Goal: Task Accomplishment & Management: Use online tool/utility

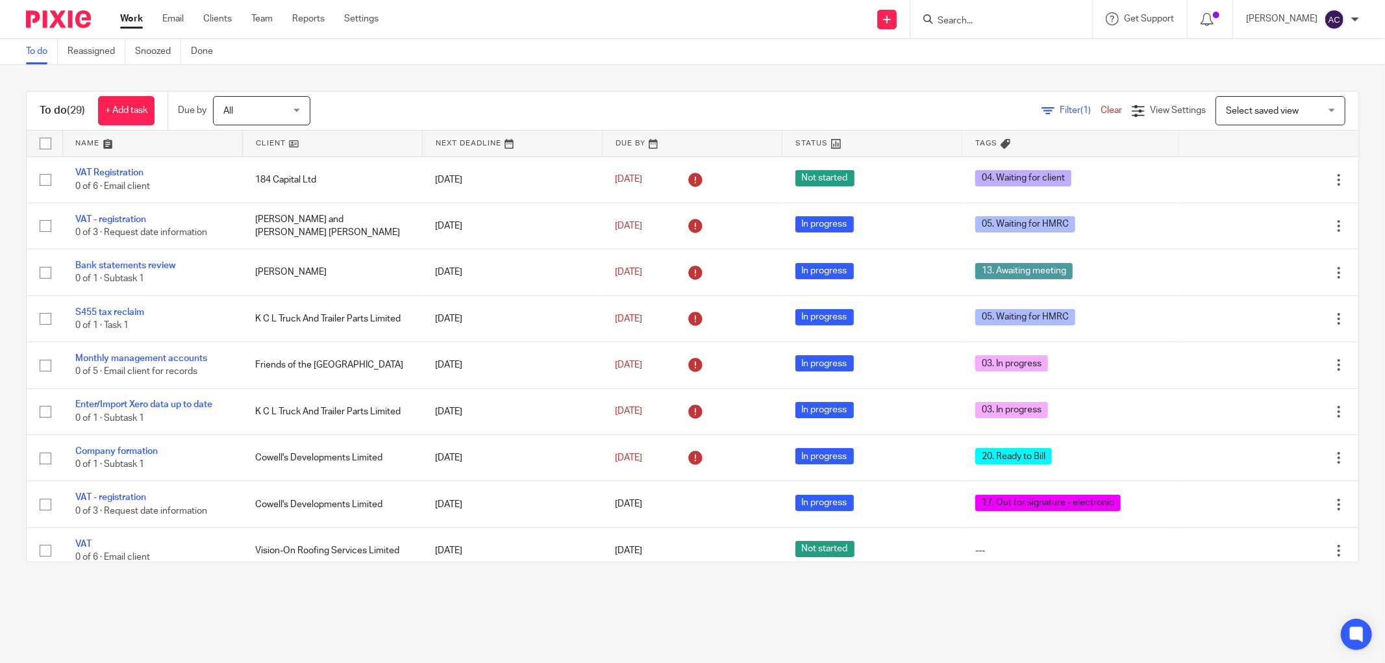
click at [948, 21] on input "Search" at bounding box center [994, 22] width 117 height 12
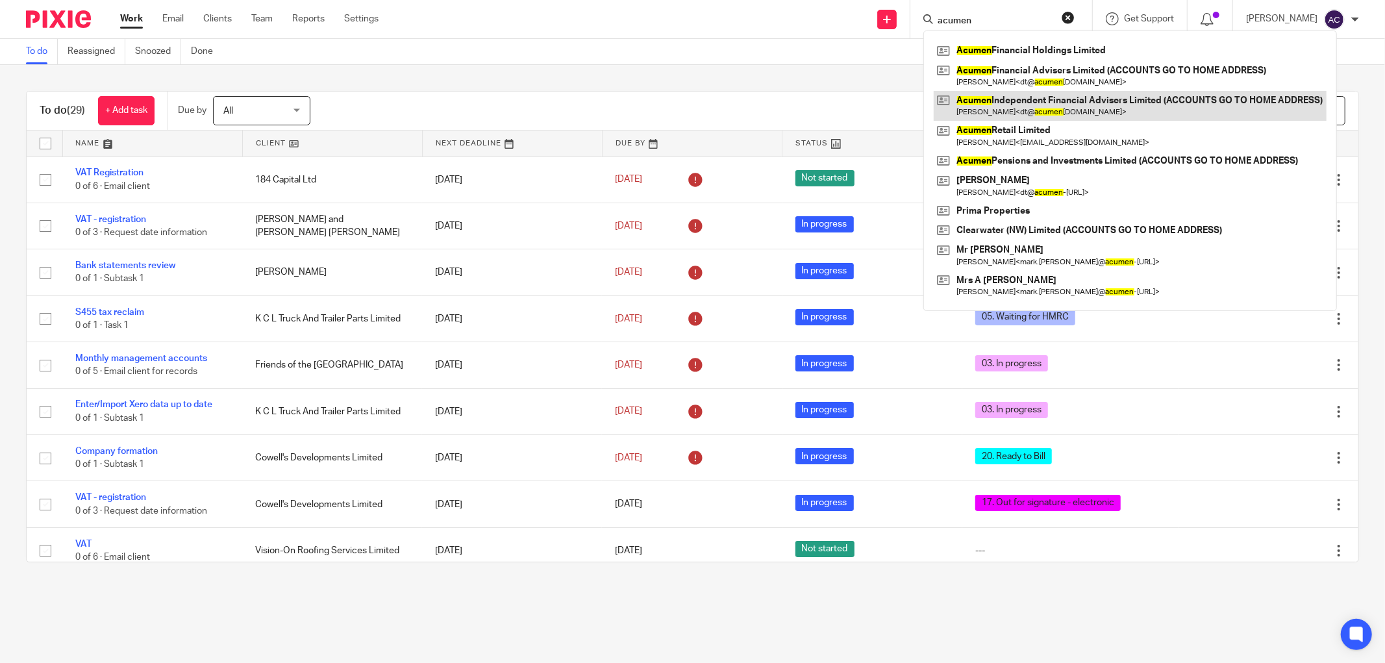
type input "acumen"
click at [1034, 105] on link at bounding box center [1130, 106] width 393 height 30
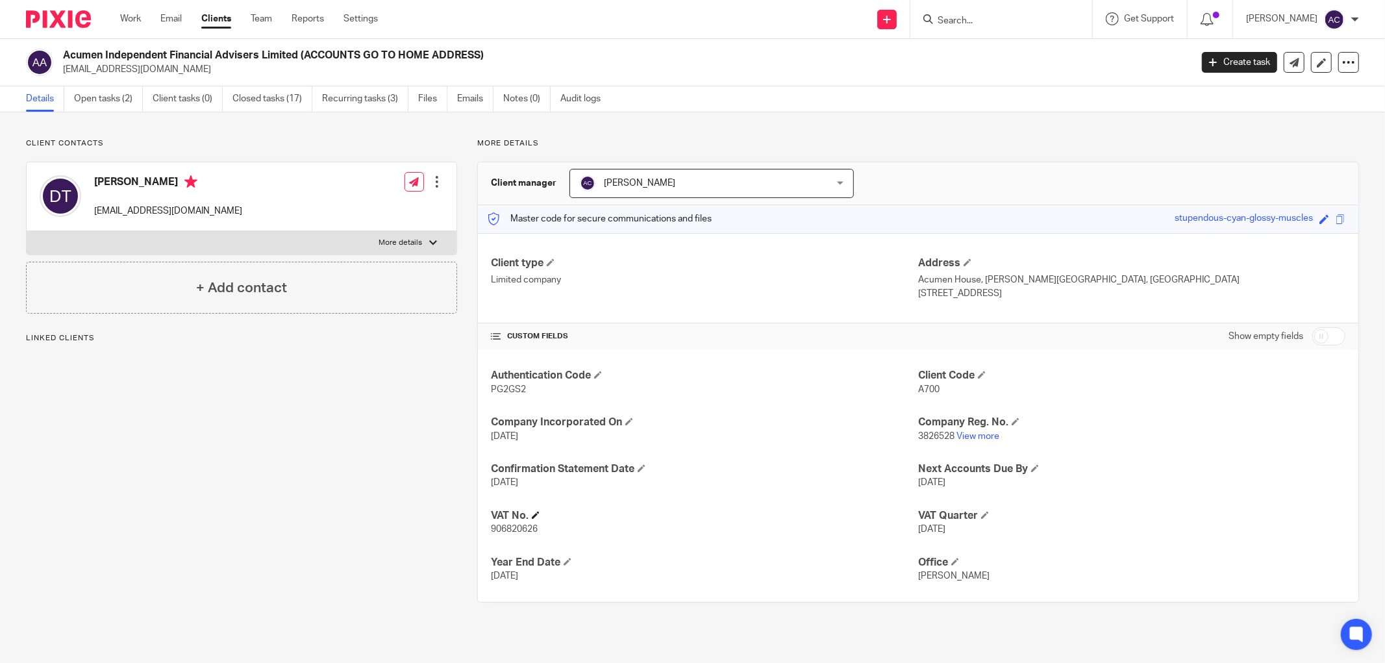
click at [538, 515] on h4 "VAT No." at bounding box center [704, 516] width 427 height 14
click at [532, 515] on span at bounding box center [536, 515] width 8 height 8
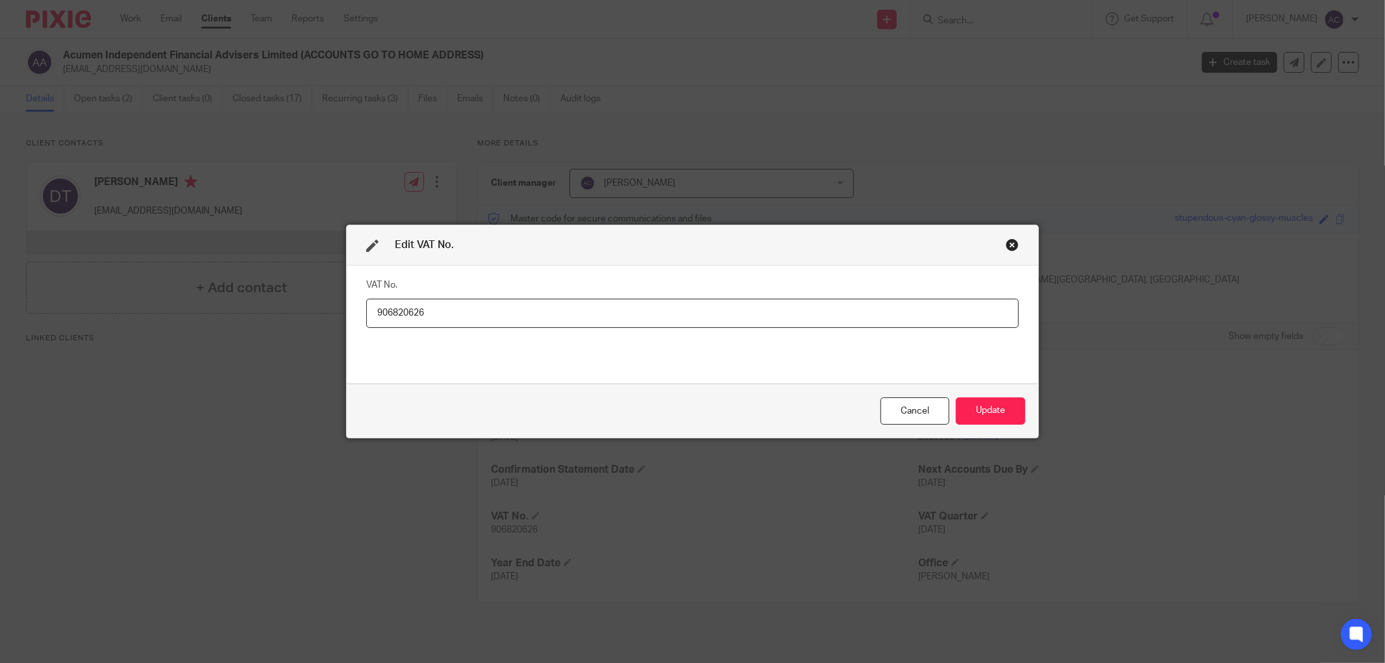
click at [393, 309] on input "906820626" at bounding box center [692, 313] width 653 height 29
click at [906, 409] on div "Cancel" at bounding box center [914, 411] width 69 height 28
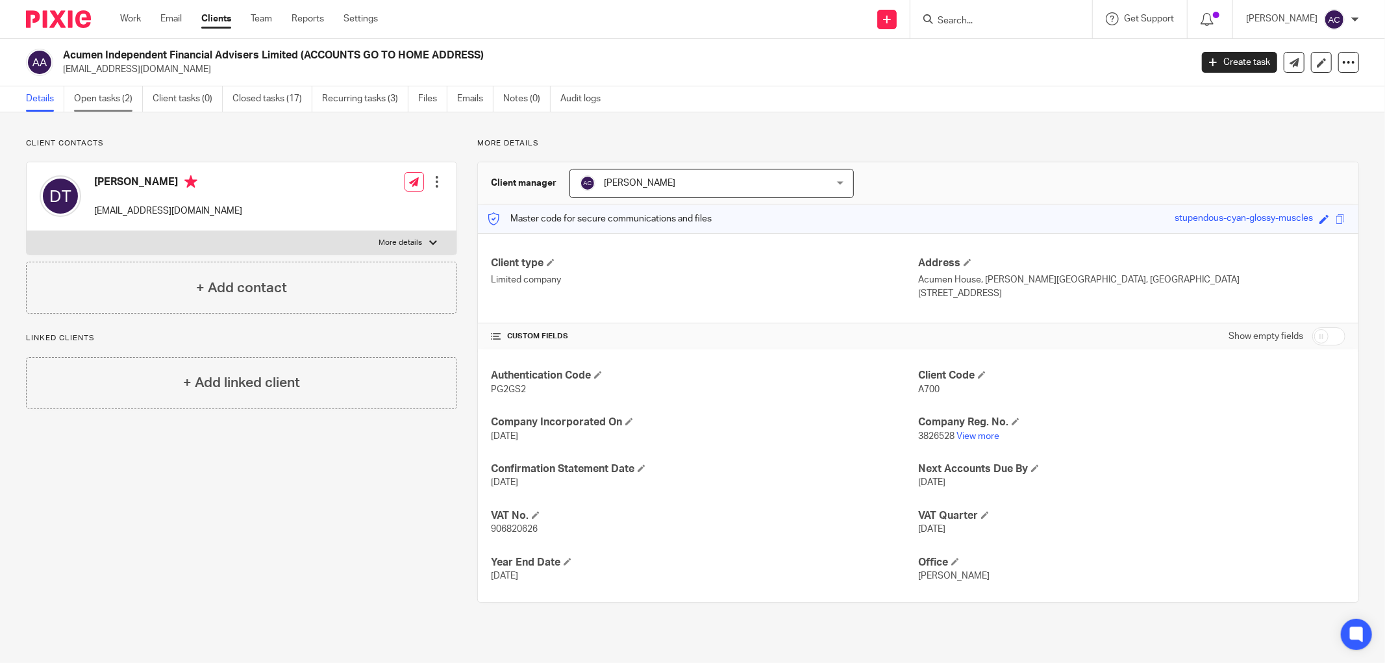
click at [119, 96] on link "Open tasks (2)" at bounding box center [108, 98] width 69 height 25
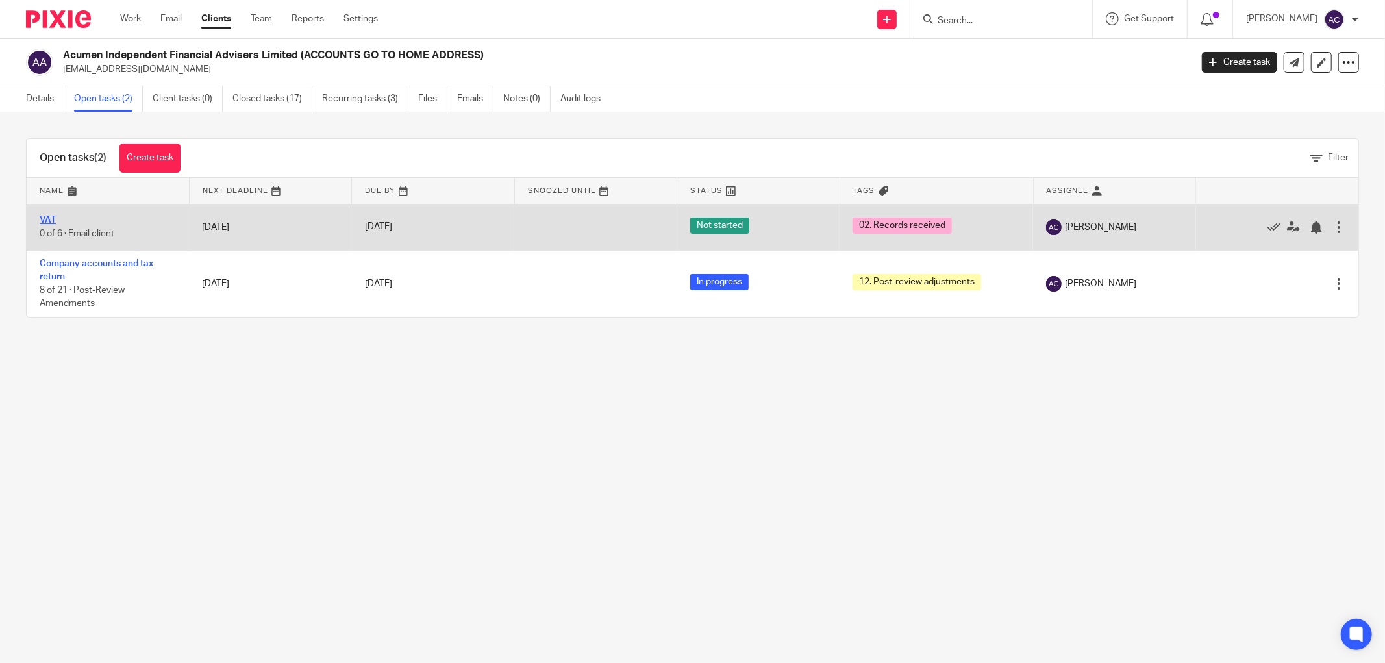
click at [49, 221] on link "VAT" at bounding box center [48, 220] width 16 height 9
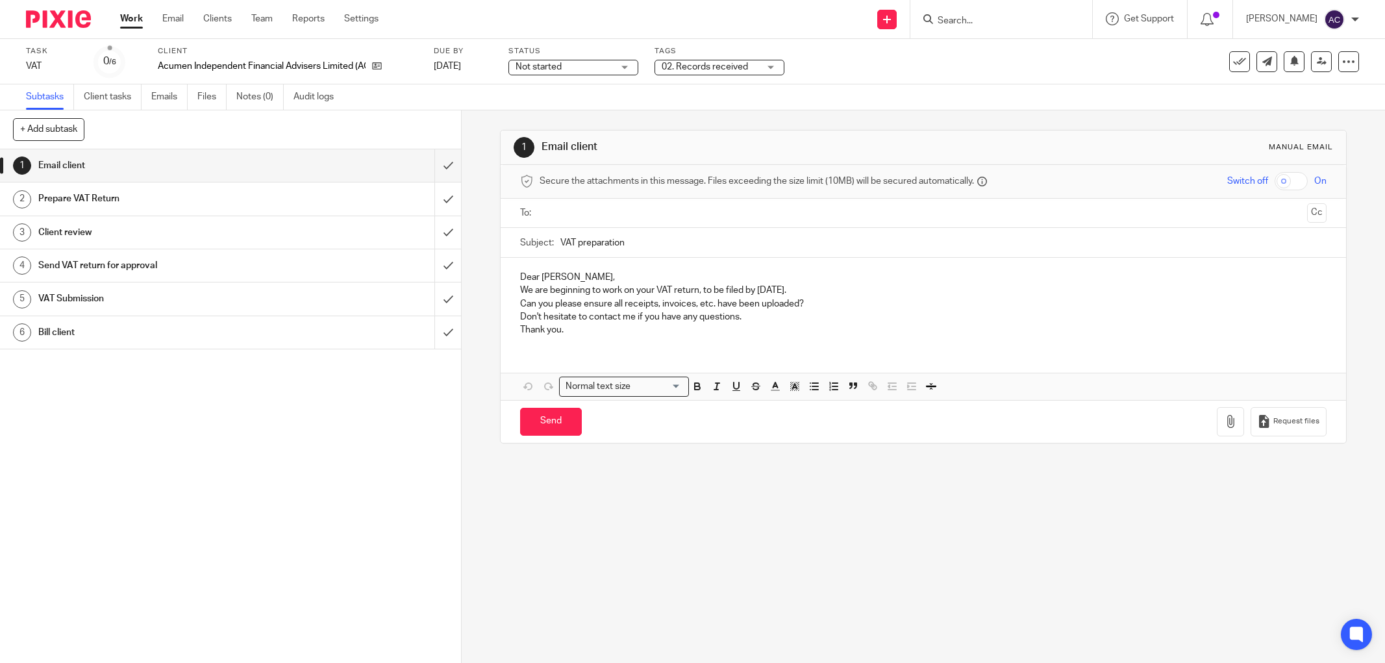
click at [562, 68] on span "Not started" at bounding box center [564, 67] width 97 height 14
click at [562, 110] on li "In progress" at bounding box center [573, 114] width 129 height 27
click at [712, 65] on span "02. Records received" at bounding box center [705, 66] width 86 height 9
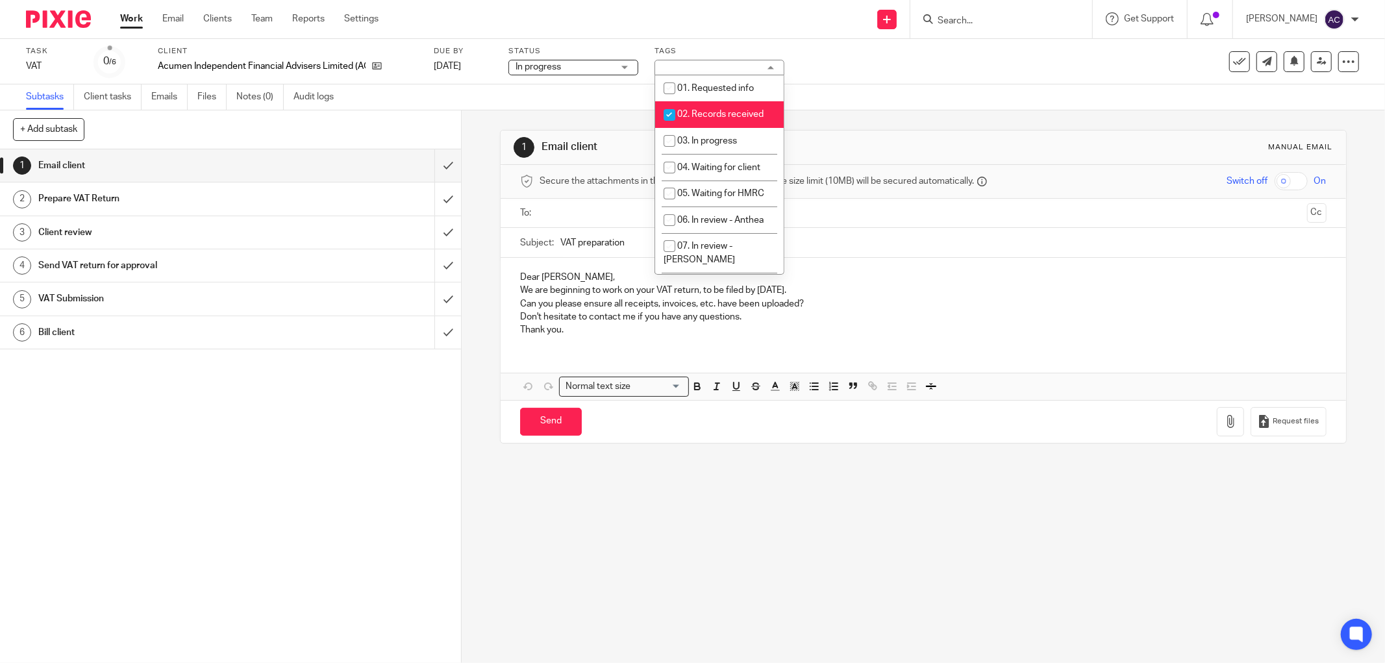
click at [701, 115] on span "02. Records received" at bounding box center [720, 114] width 86 height 9
checkbox input "false"
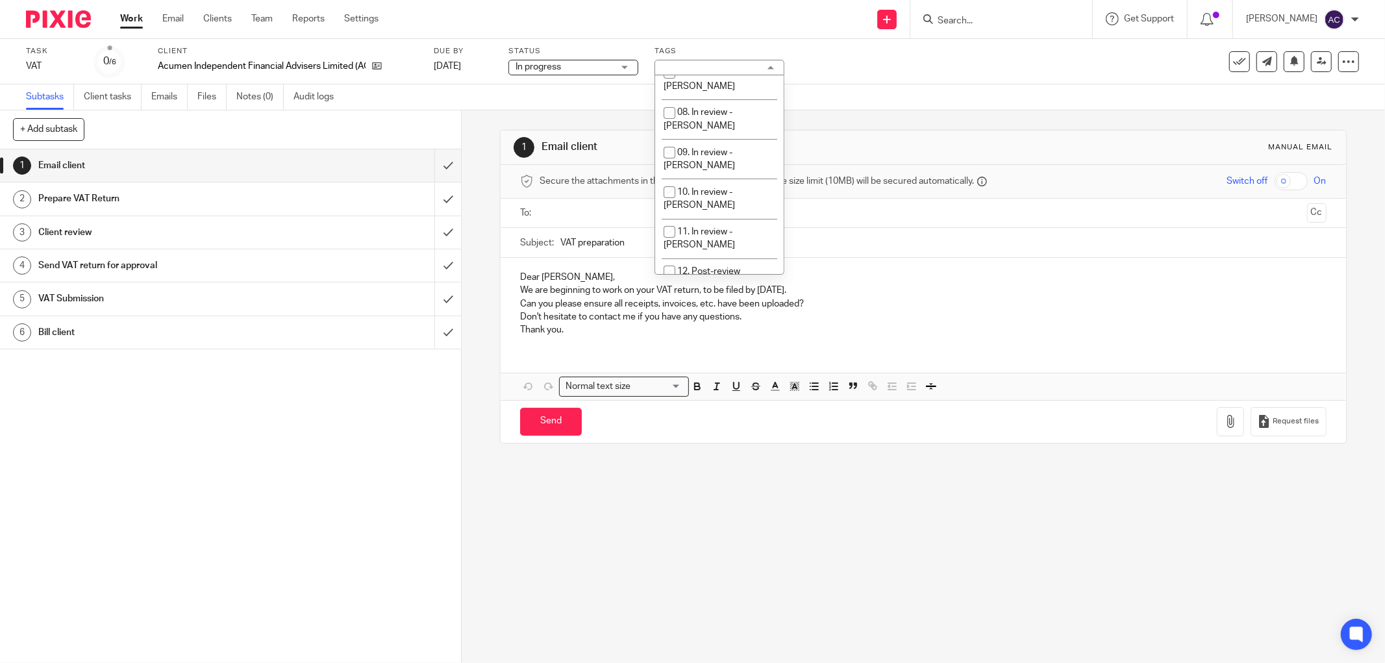
scroll to position [347, 0]
click at [718, 256] on li "17. Out for signature - electronic" at bounding box center [719, 276] width 129 height 40
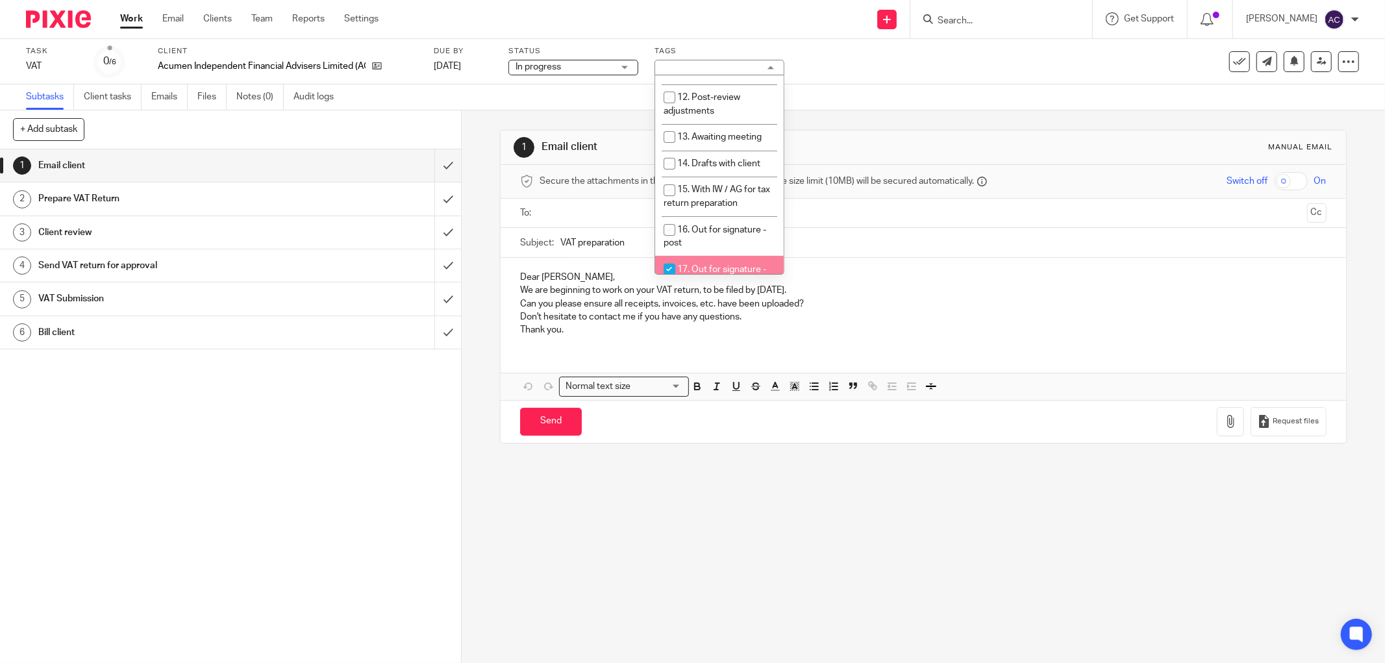
checkbox input "true"
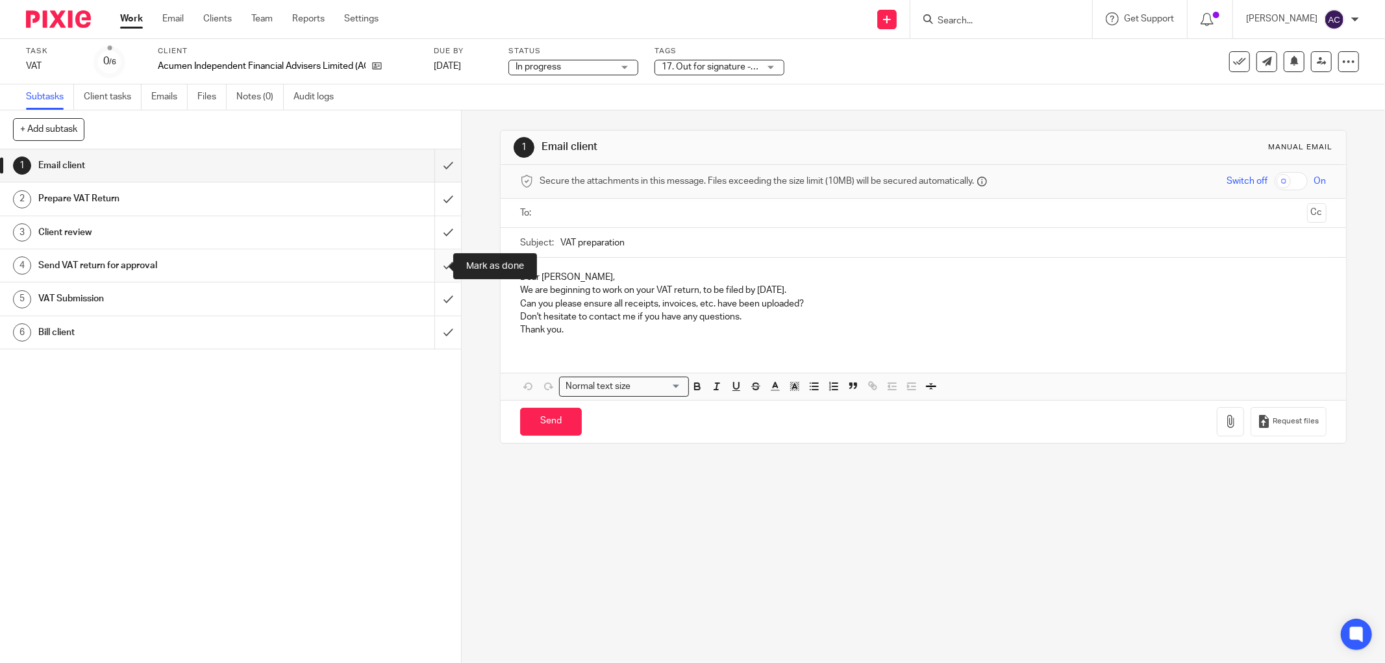
click at [434, 263] on input "submit" at bounding box center [230, 265] width 461 height 32
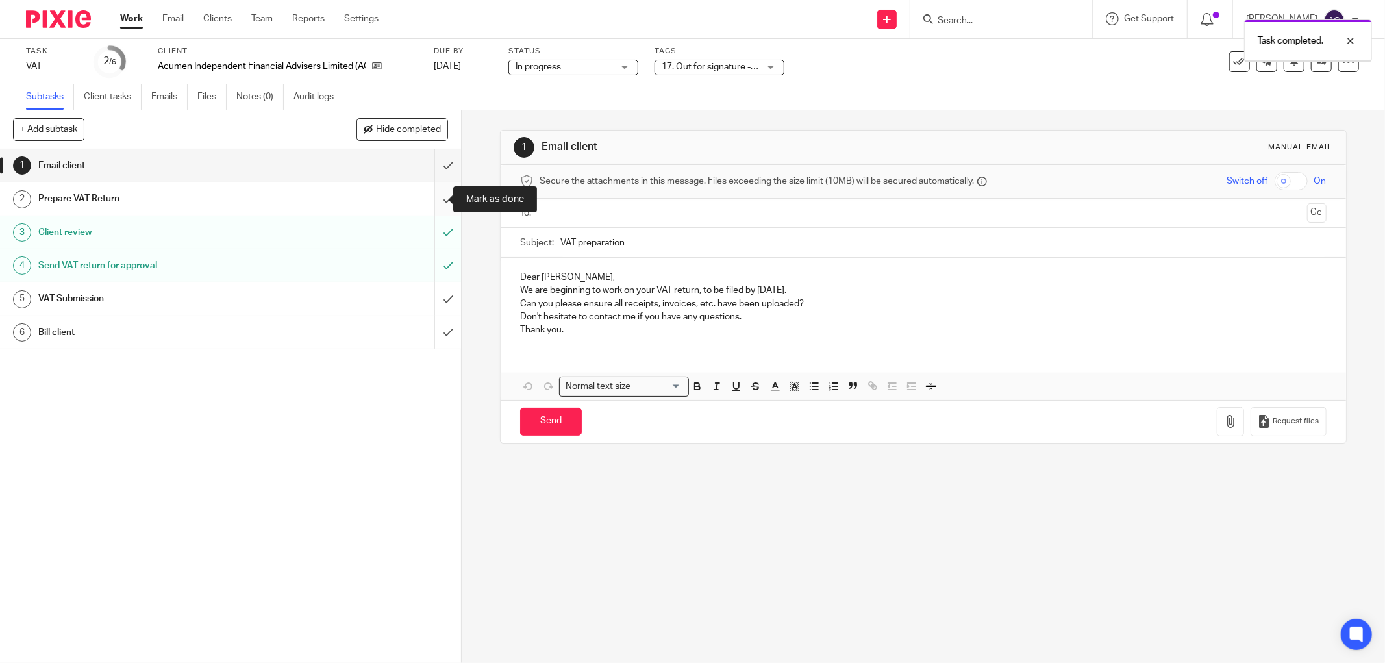
click at [432, 201] on input "submit" at bounding box center [230, 198] width 461 height 32
click at [433, 164] on input "submit" at bounding box center [230, 165] width 461 height 32
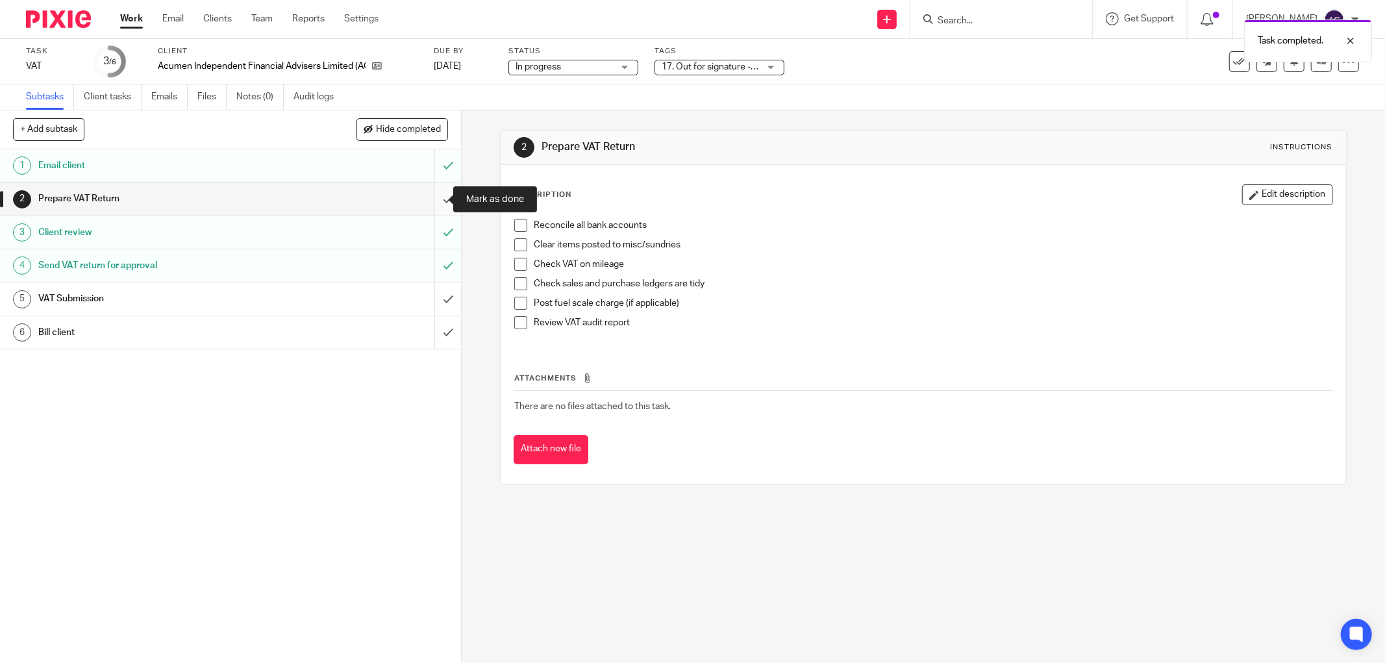
click at [432, 201] on input "submit" at bounding box center [230, 198] width 461 height 32
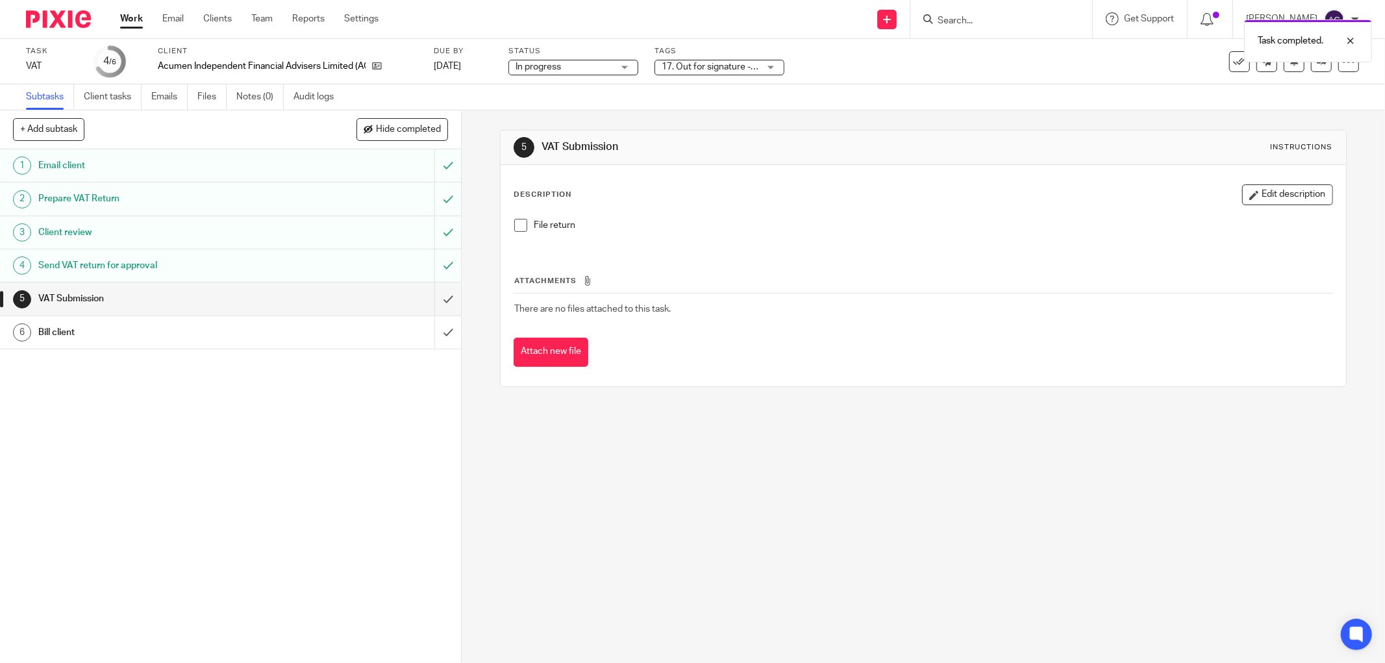
click at [138, 21] on link "Work" at bounding box center [131, 18] width 23 height 13
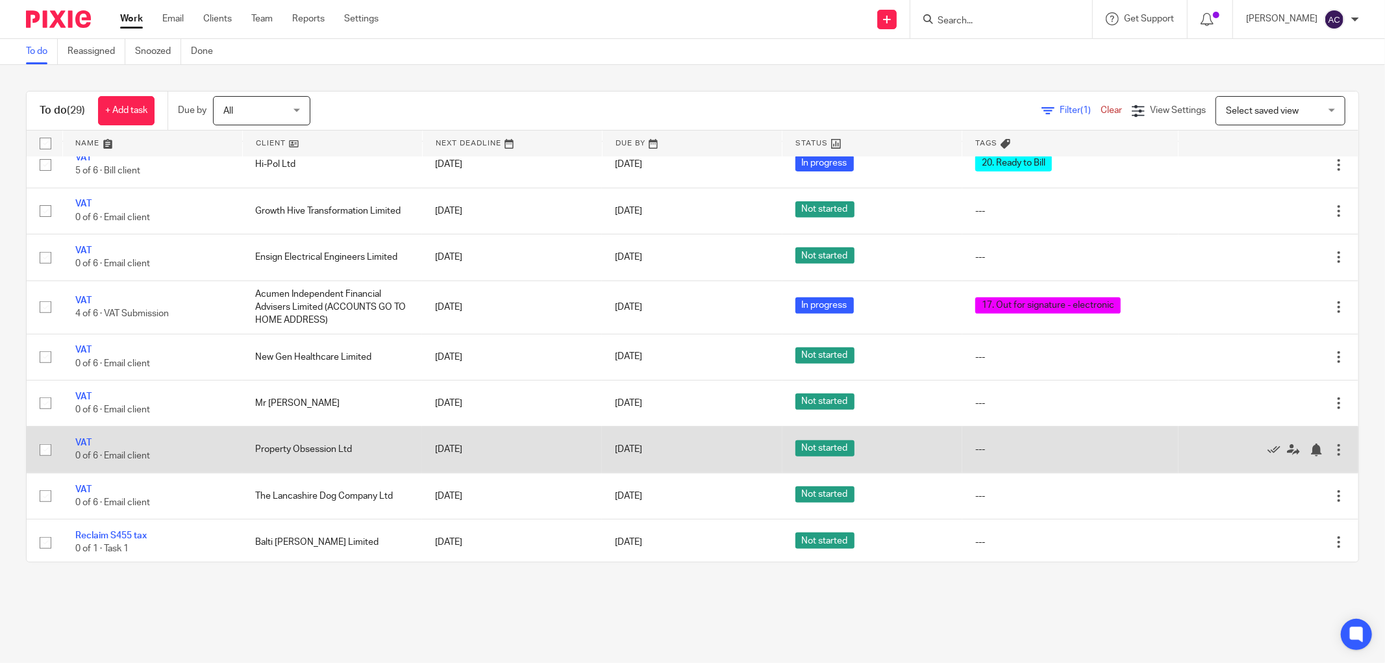
scroll to position [504, 0]
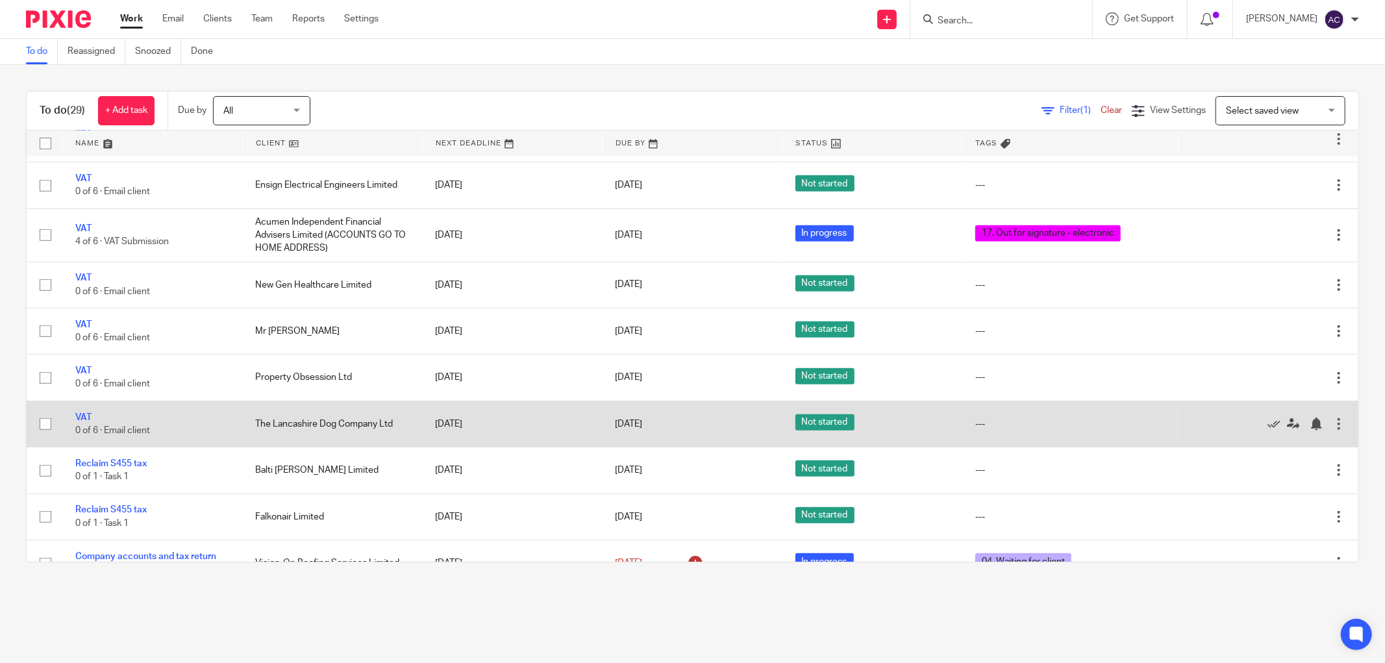
click at [91, 427] on td "VAT 0 of 6 · Email client" at bounding box center [152, 424] width 180 height 46
click at [88, 420] on link "VAT" at bounding box center [83, 417] width 16 height 9
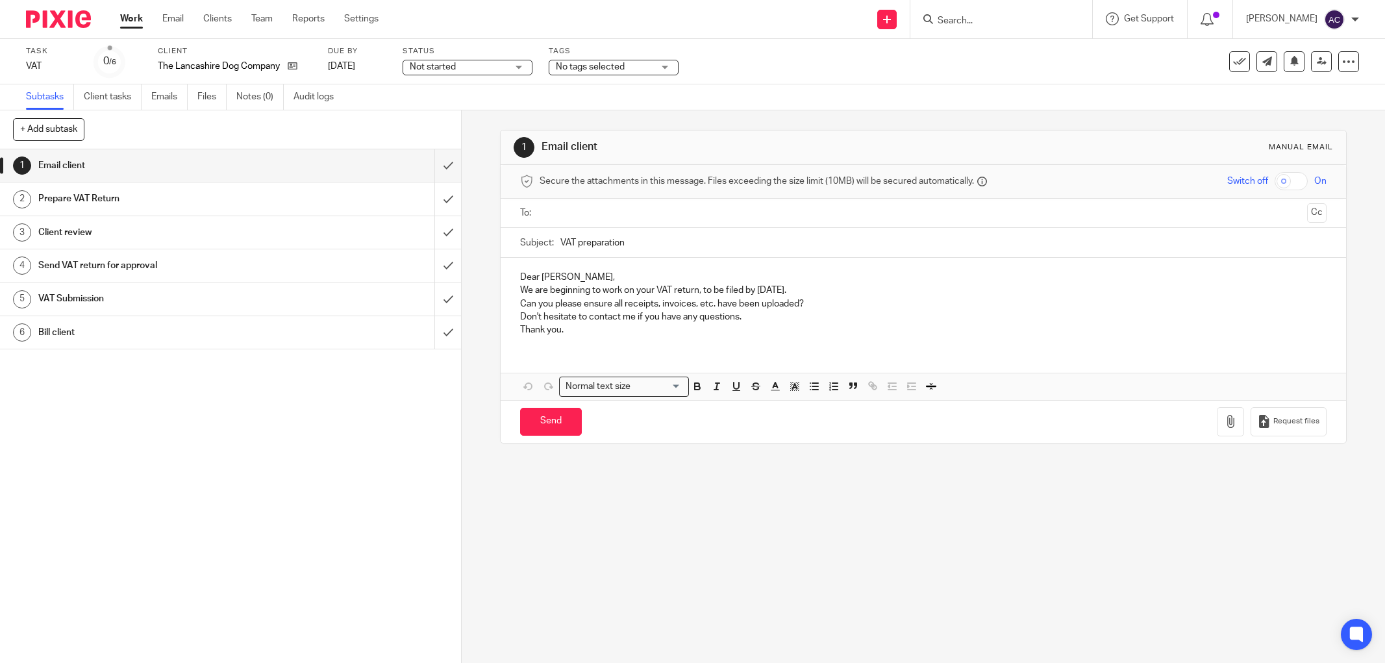
click at [588, 62] on span "No tags selected" at bounding box center [590, 66] width 69 height 9
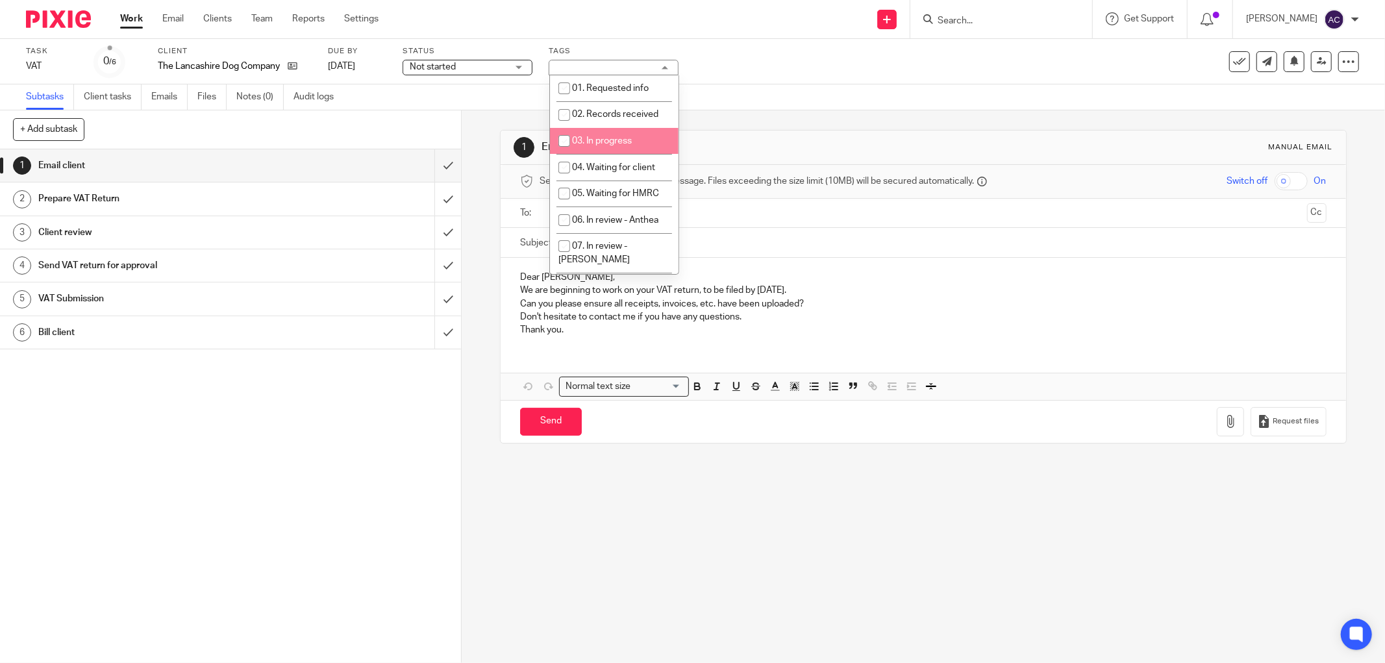
click at [604, 135] on li "03. In progress" at bounding box center [614, 141] width 129 height 27
checkbox input "true"
click at [488, 70] on span "Not started" at bounding box center [458, 67] width 97 height 14
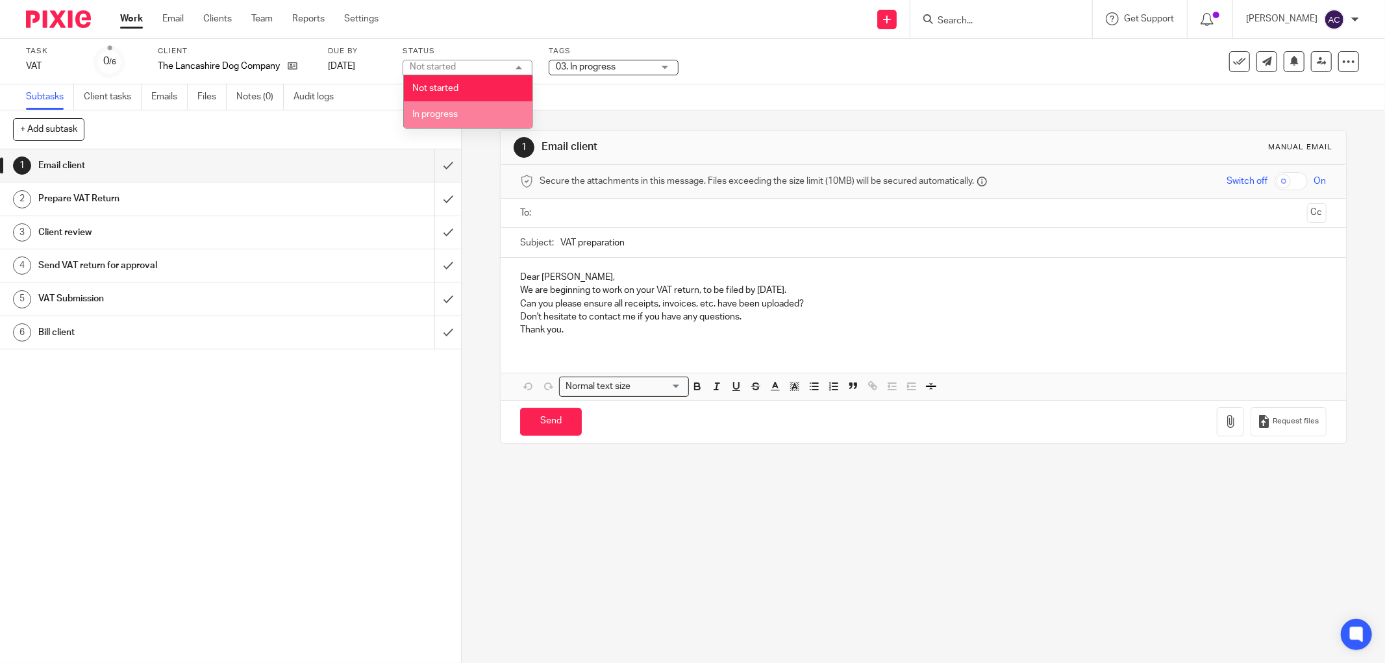
click at [462, 115] on li "In progress" at bounding box center [468, 114] width 129 height 27
click at [143, 20] on ul "Work Email Clients Team Reports Settings" at bounding box center [259, 18] width 278 height 13
click at [132, 21] on link "Work" at bounding box center [131, 18] width 23 height 13
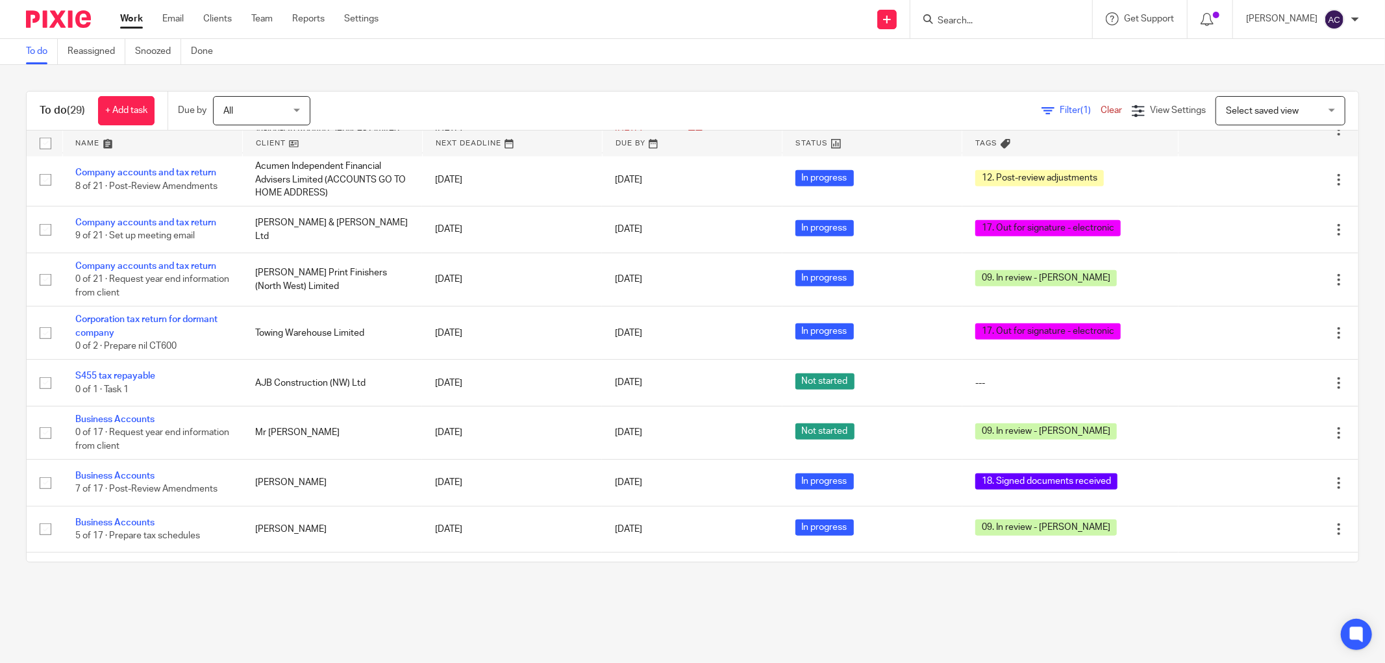
scroll to position [985, 0]
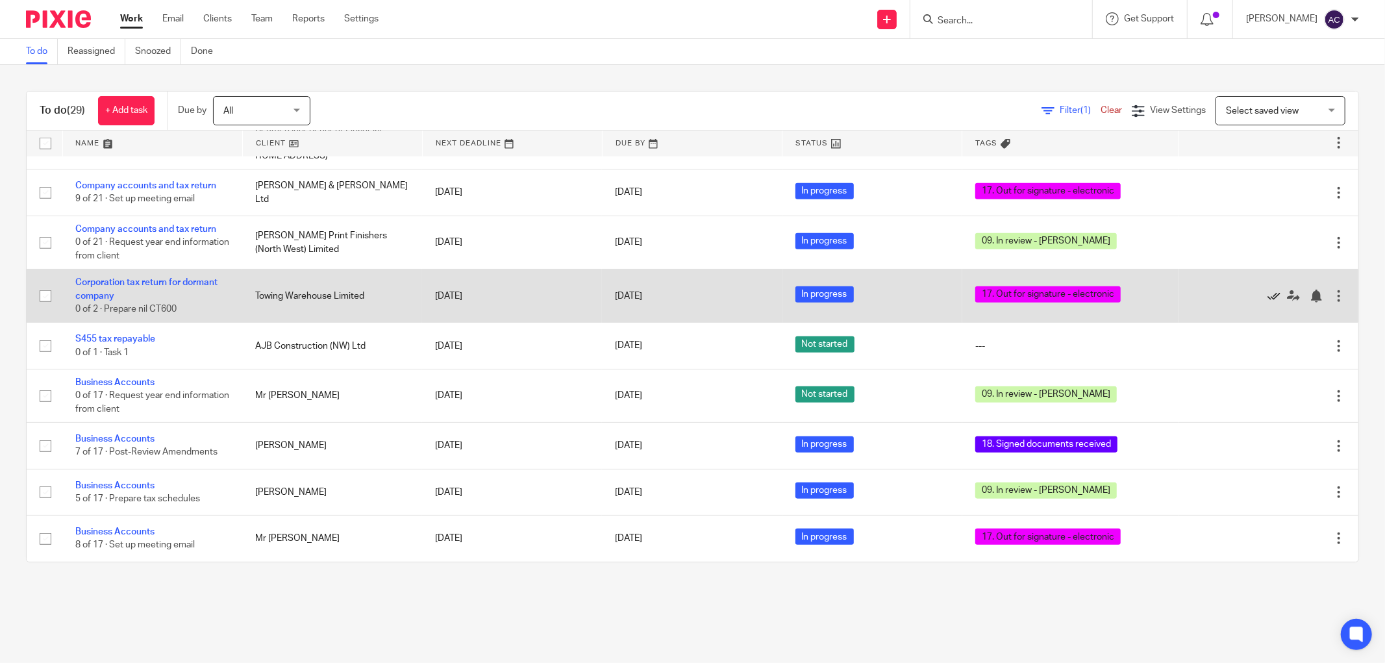
click at [1267, 291] on icon at bounding box center [1273, 296] width 13 height 13
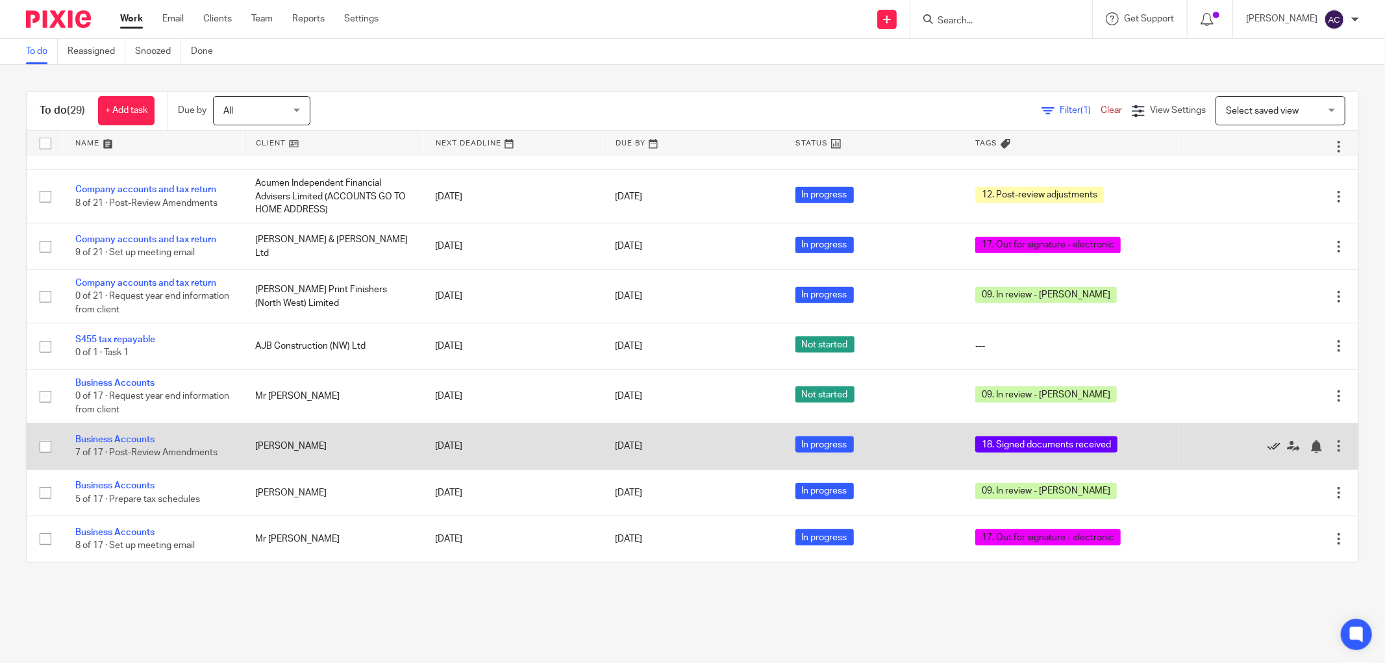
click at [1267, 445] on icon at bounding box center [1273, 446] width 13 height 13
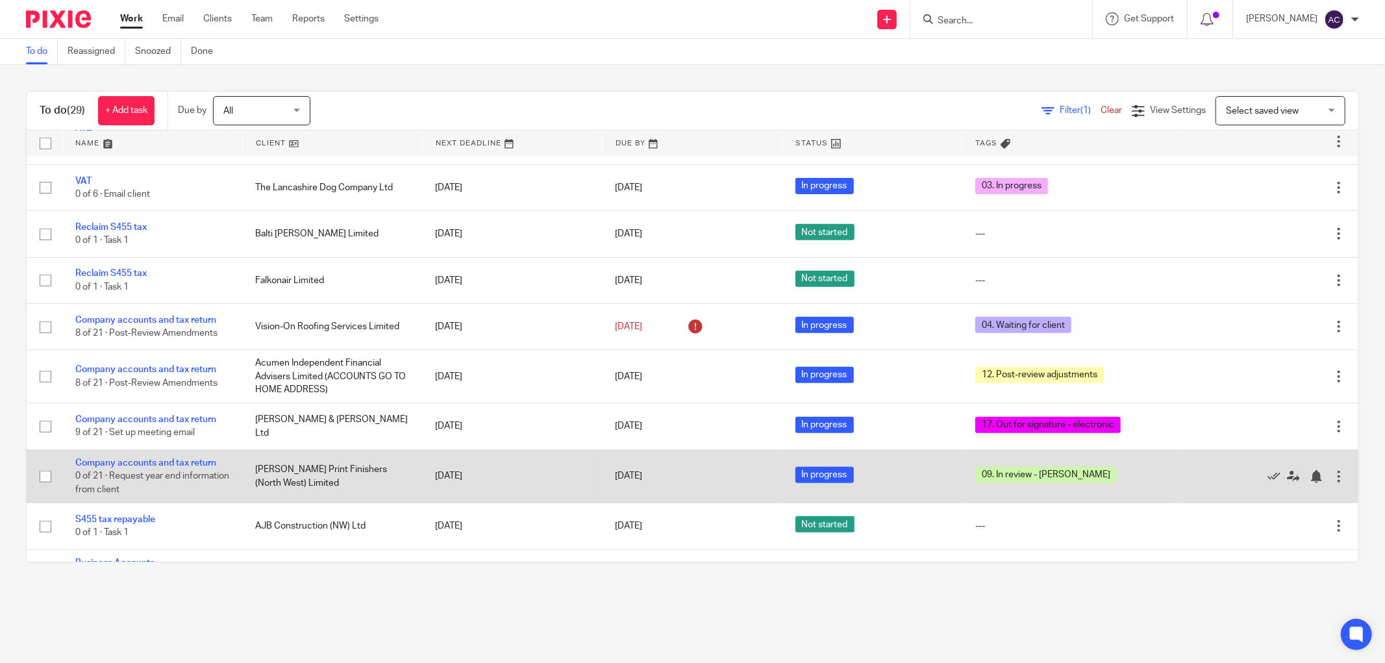
scroll to position [885, 0]
